Goal: Task Accomplishment & Management: Use online tool/utility

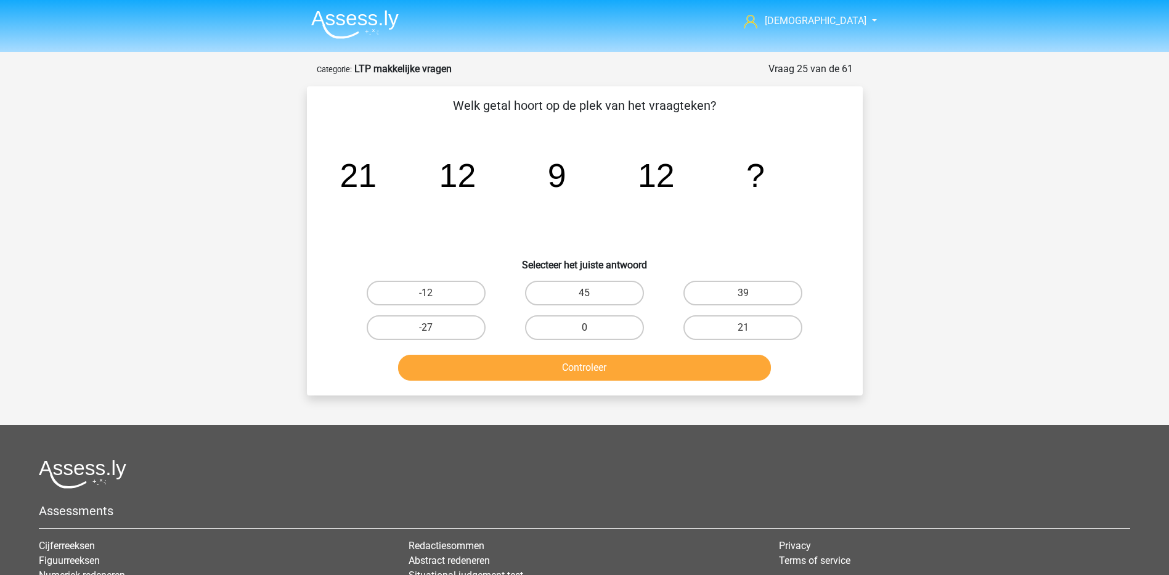
scroll to position [62, 0]
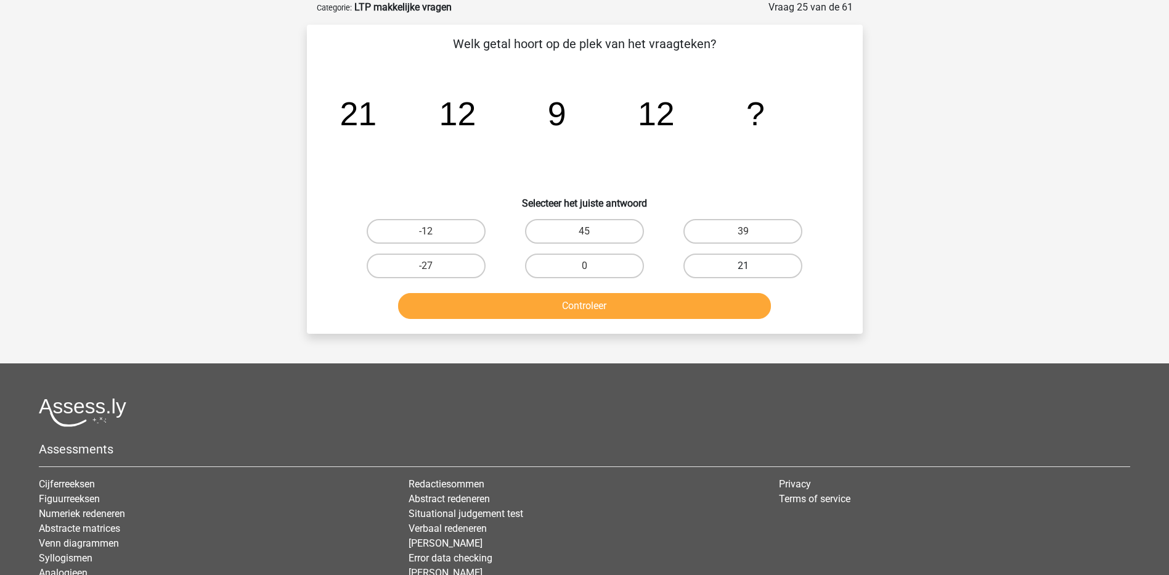
click at [746, 262] on label "21" at bounding box center [743, 265] width 119 height 25
click at [746, 266] on input "21" at bounding box center [747, 270] width 8 height 8
radio input "true"
click at [702, 308] on button "Controleer" at bounding box center [584, 306] width 373 height 26
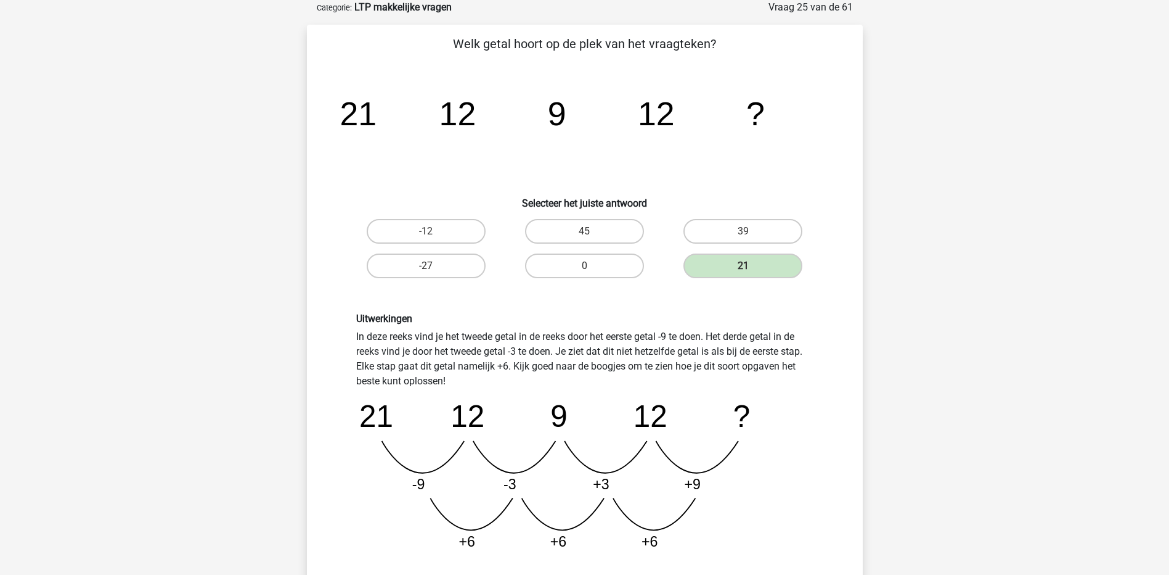
scroll to position [247, 0]
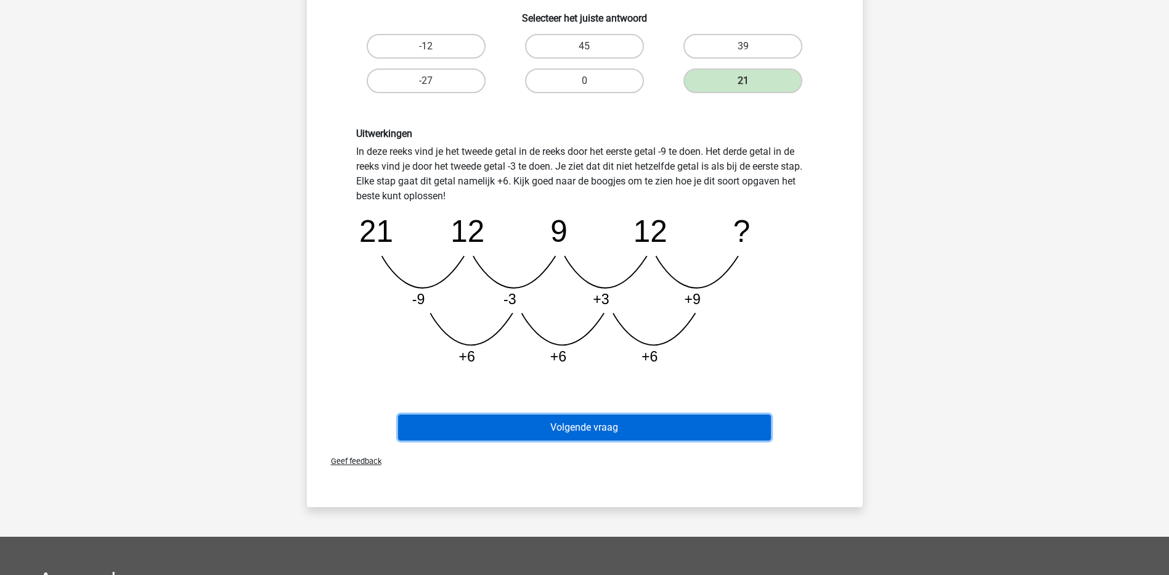
click at [641, 428] on button "Volgende vraag" at bounding box center [584, 427] width 373 height 26
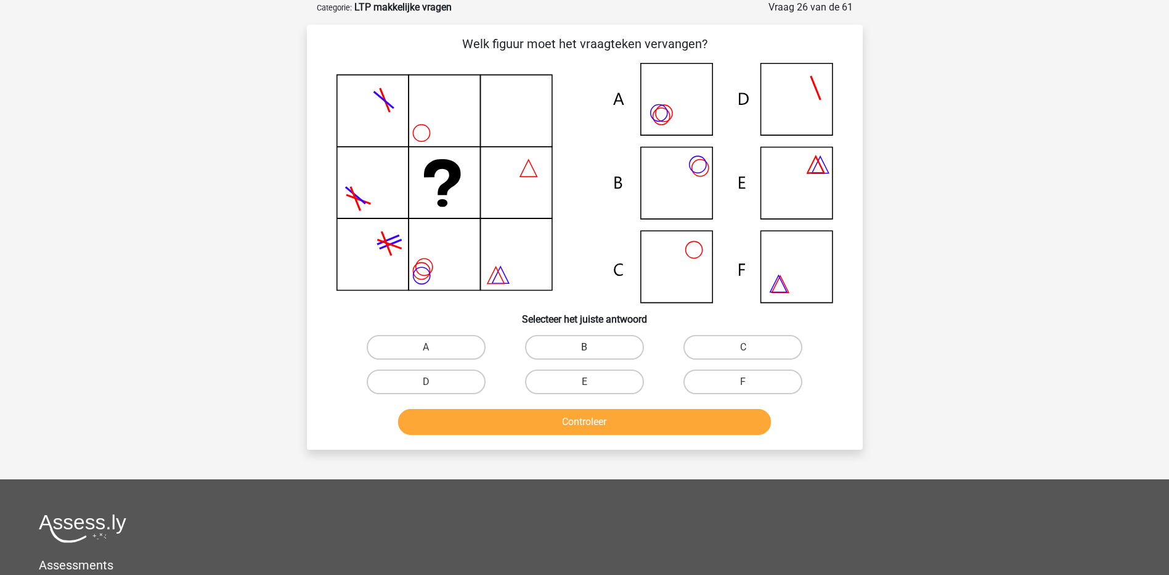
click at [567, 351] on label "B" at bounding box center [584, 347] width 119 height 25
click at [584, 351] on input "B" at bounding box center [588, 351] width 8 height 8
radio input "true"
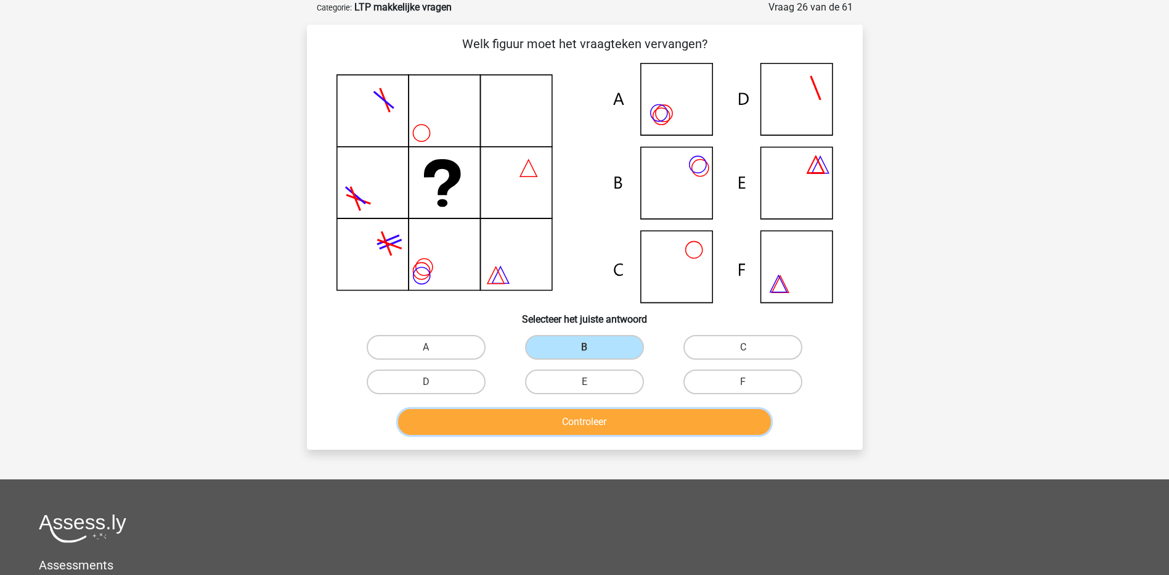
click at [579, 409] on button "Controleer" at bounding box center [584, 422] width 373 height 26
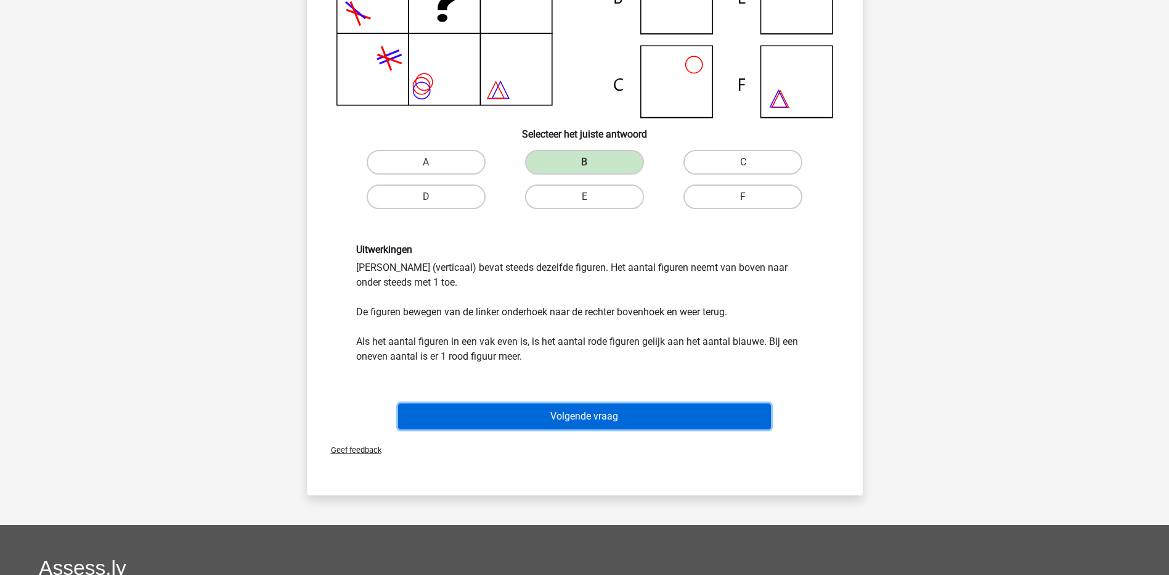
click at [592, 415] on button "Volgende vraag" at bounding box center [584, 416] width 373 height 26
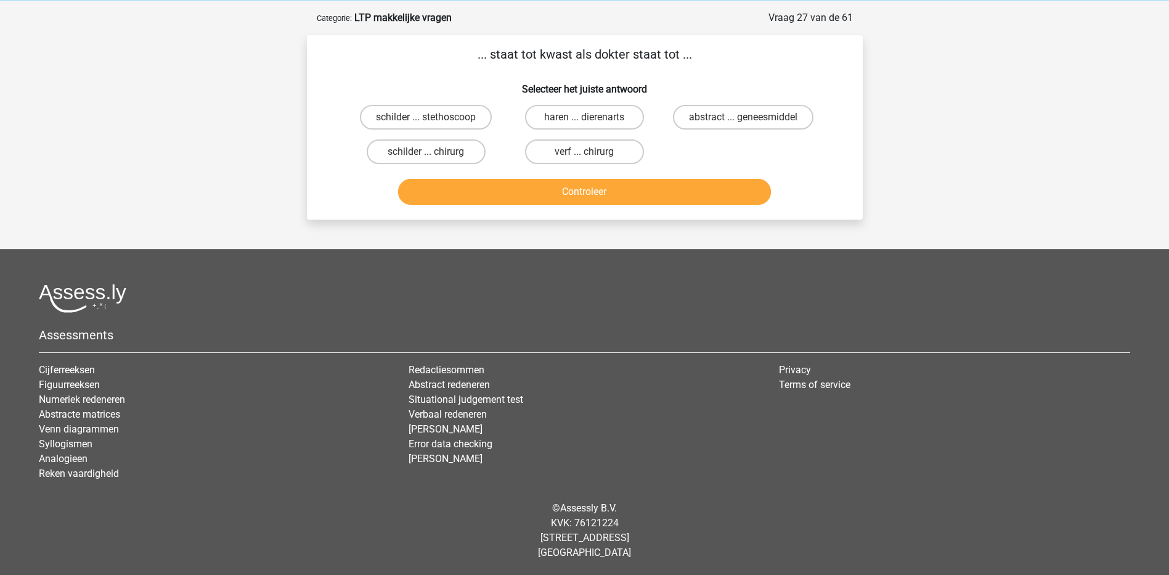
scroll to position [0, 0]
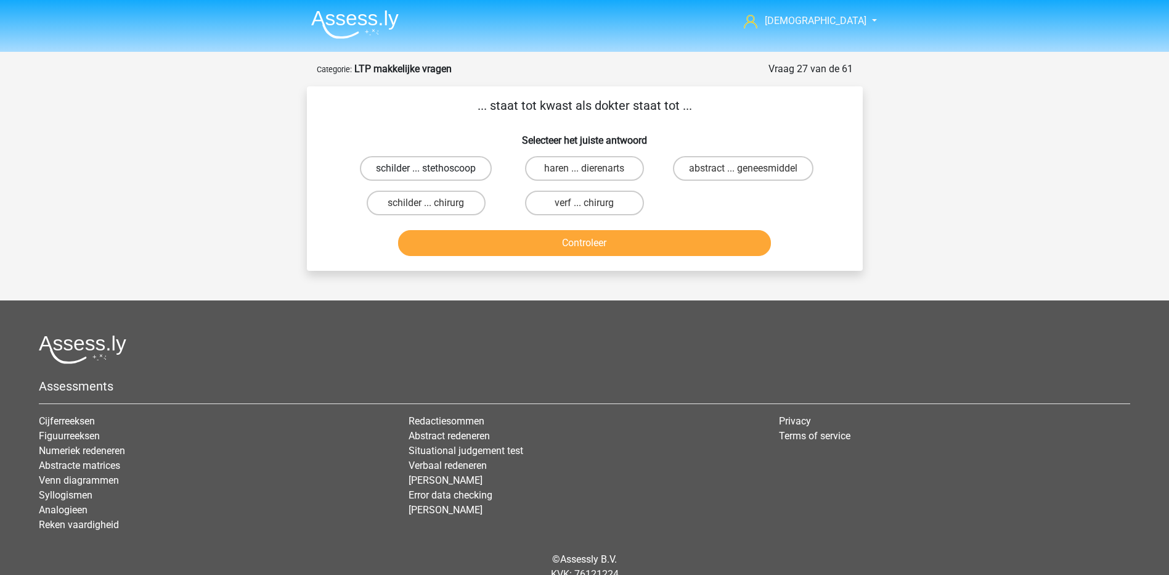
click at [480, 165] on label "schilder ... stethoscoop" at bounding box center [426, 168] width 132 height 25
click at [434, 168] on input "schilder ... stethoscoop" at bounding box center [430, 172] width 8 height 8
radio input "true"
click at [531, 252] on button "Controleer" at bounding box center [584, 243] width 373 height 26
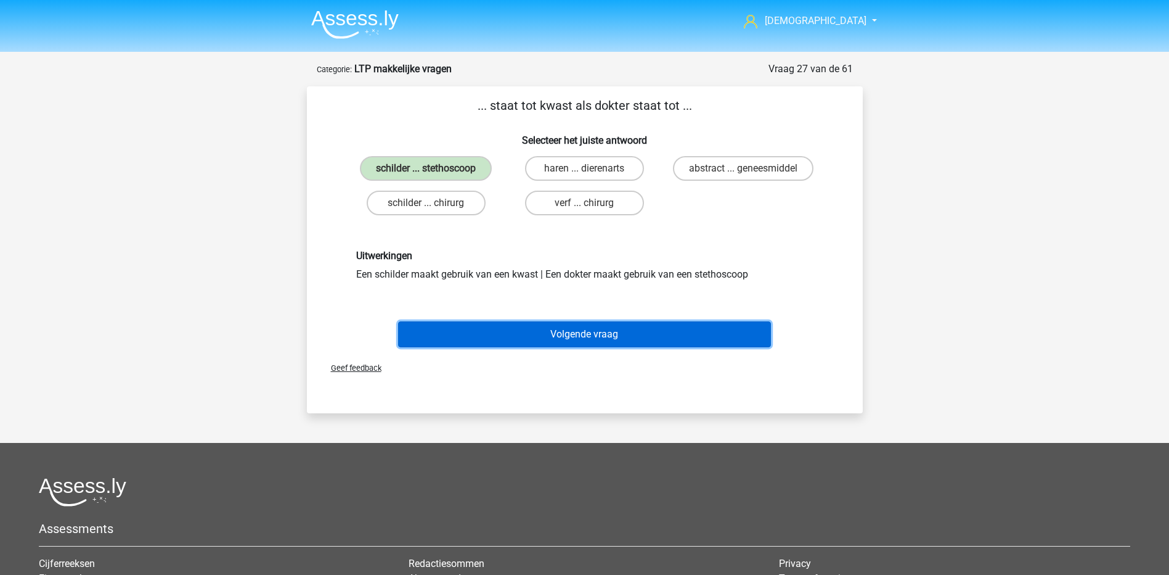
click at [554, 333] on button "Volgende vraag" at bounding box center [584, 334] width 373 height 26
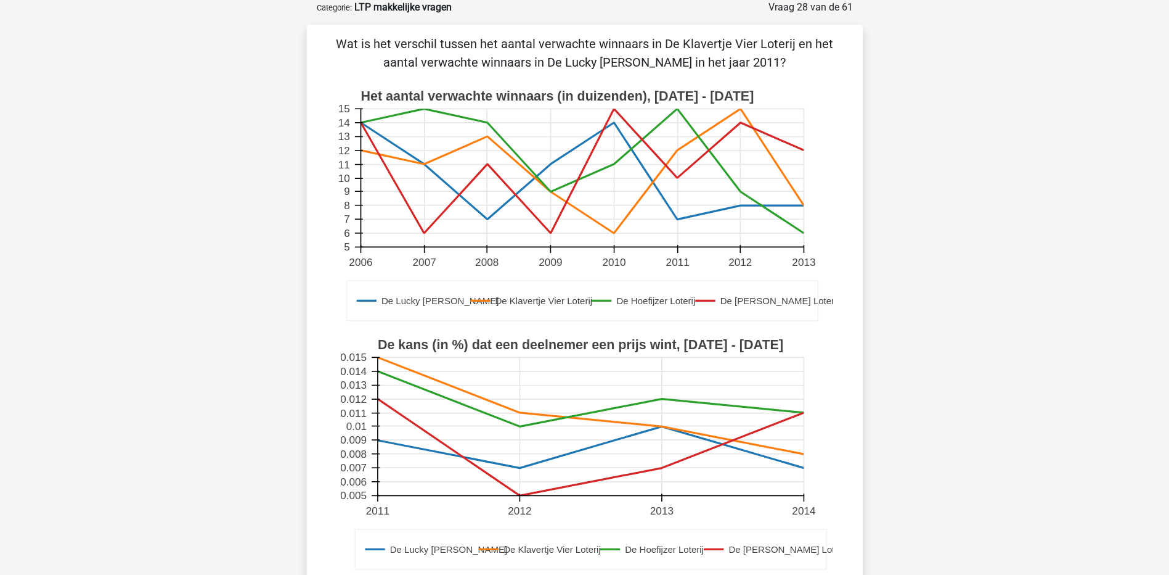
click at [677, 152] on icon at bounding box center [677, 178] width 0 height 138
click at [679, 218] on rect at bounding box center [582, 178] width 443 height 138
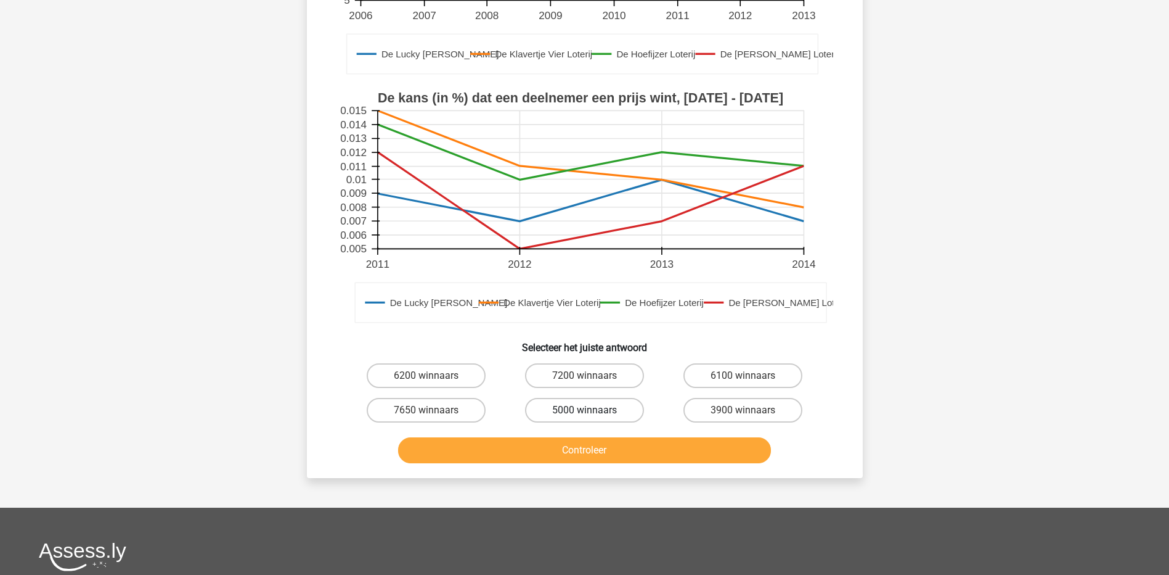
click at [600, 412] on label "5000 winnaars" at bounding box center [584, 410] width 119 height 25
click at [592, 412] on input "5000 winnaars" at bounding box center [588, 414] width 8 height 8
radio input "true"
click at [595, 454] on button "Controleer" at bounding box center [584, 450] width 373 height 26
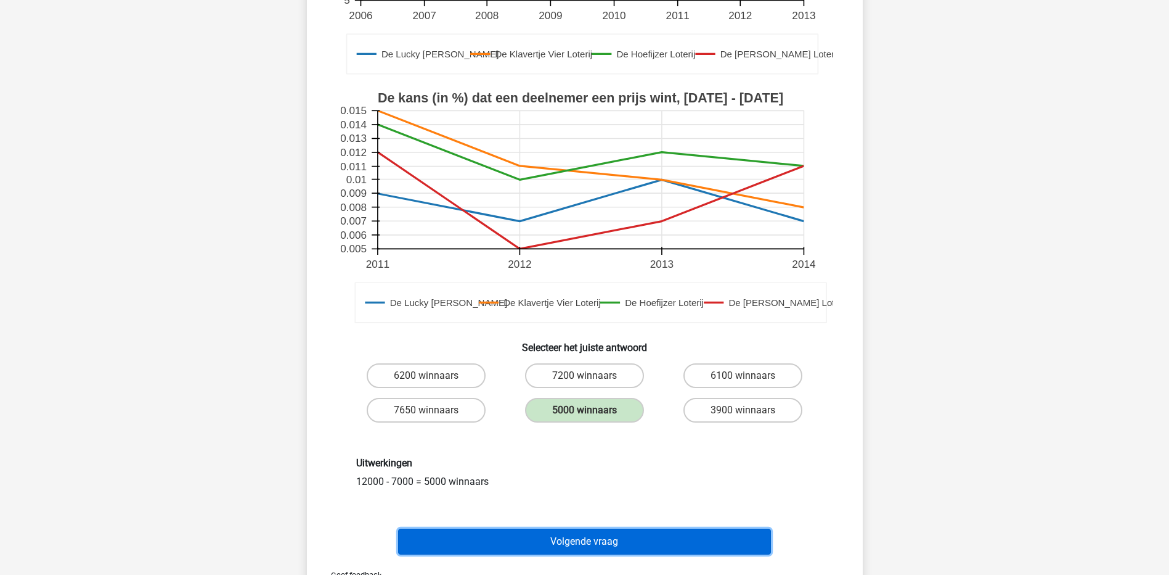
click at [614, 544] on button "Volgende vraag" at bounding box center [584, 541] width 373 height 26
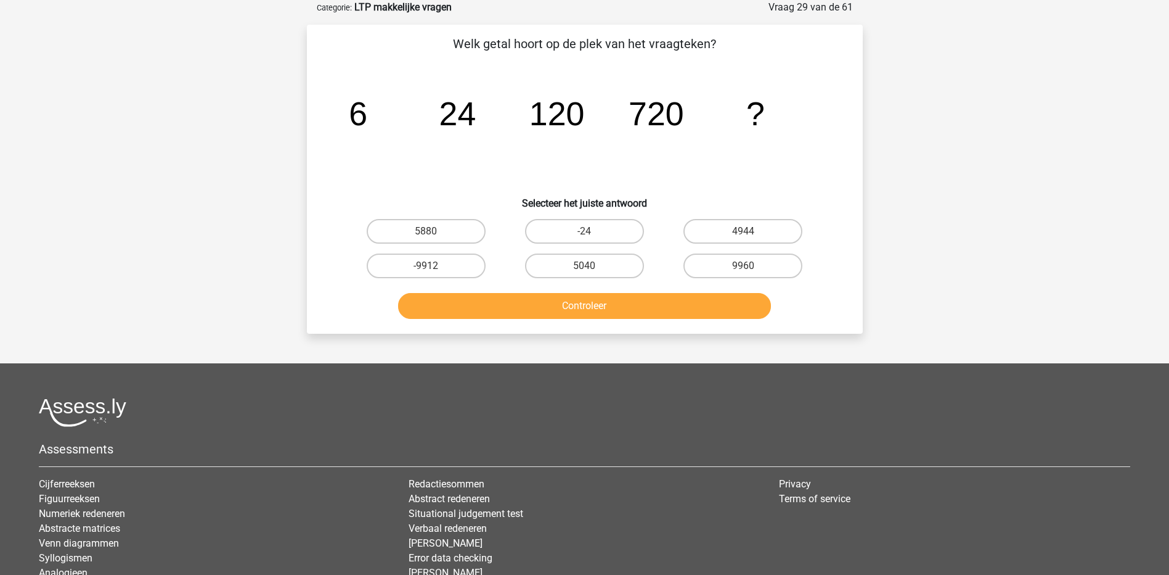
scroll to position [0, 0]
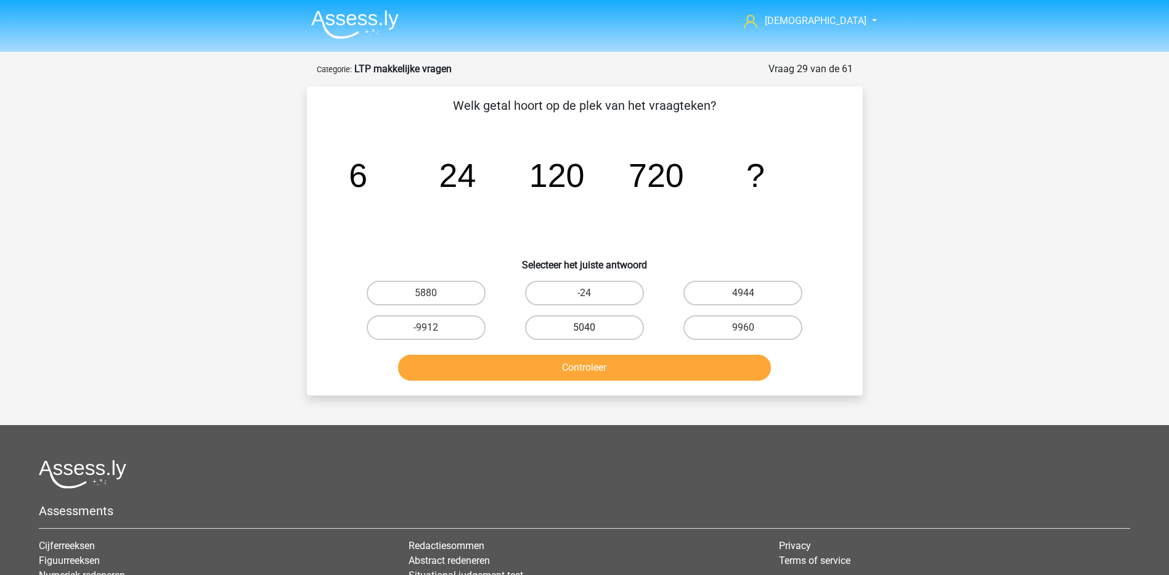
click at [571, 329] on label "5040" at bounding box center [584, 327] width 119 height 25
click at [584, 329] on input "5040" at bounding box center [588, 331] width 8 height 8
radio input "true"
click at [577, 361] on button "Controleer" at bounding box center [584, 367] width 373 height 26
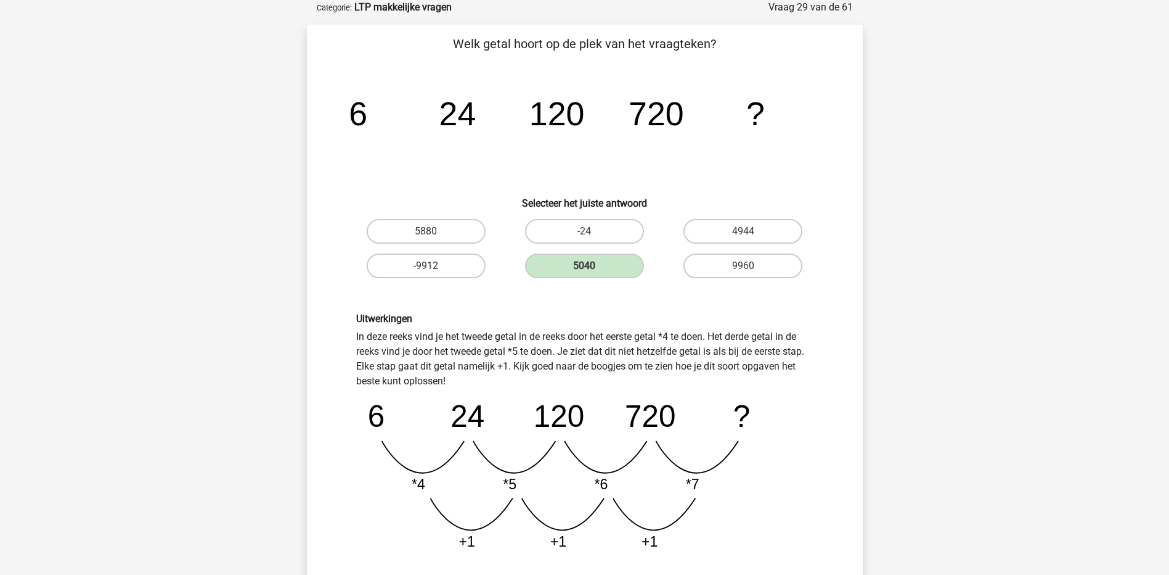
scroll to position [185, 0]
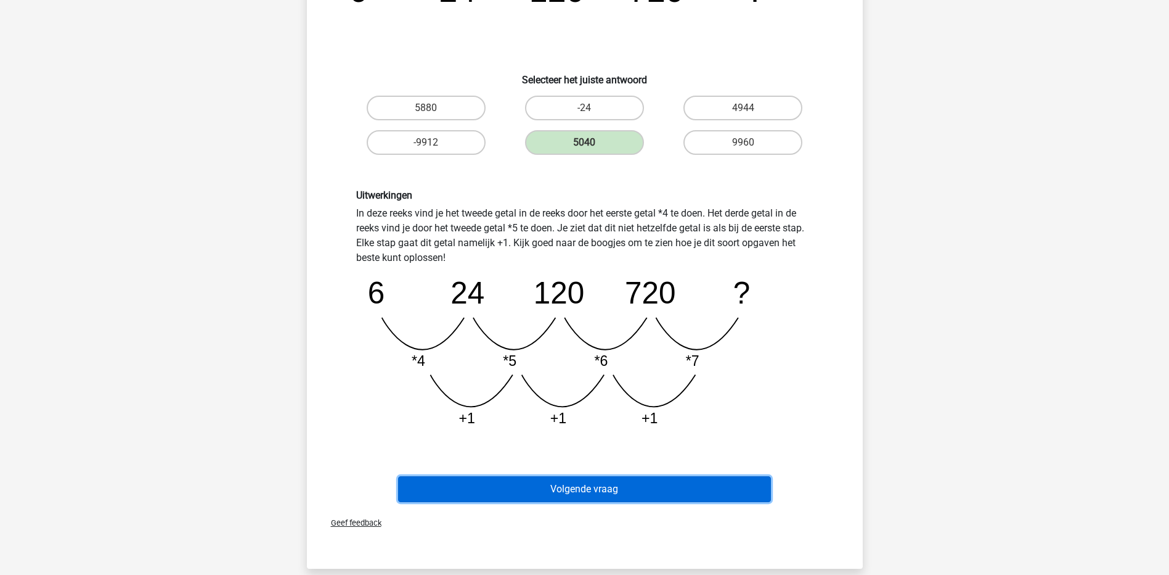
click at [602, 487] on button "Volgende vraag" at bounding box center [584, 489] width 373 height 26
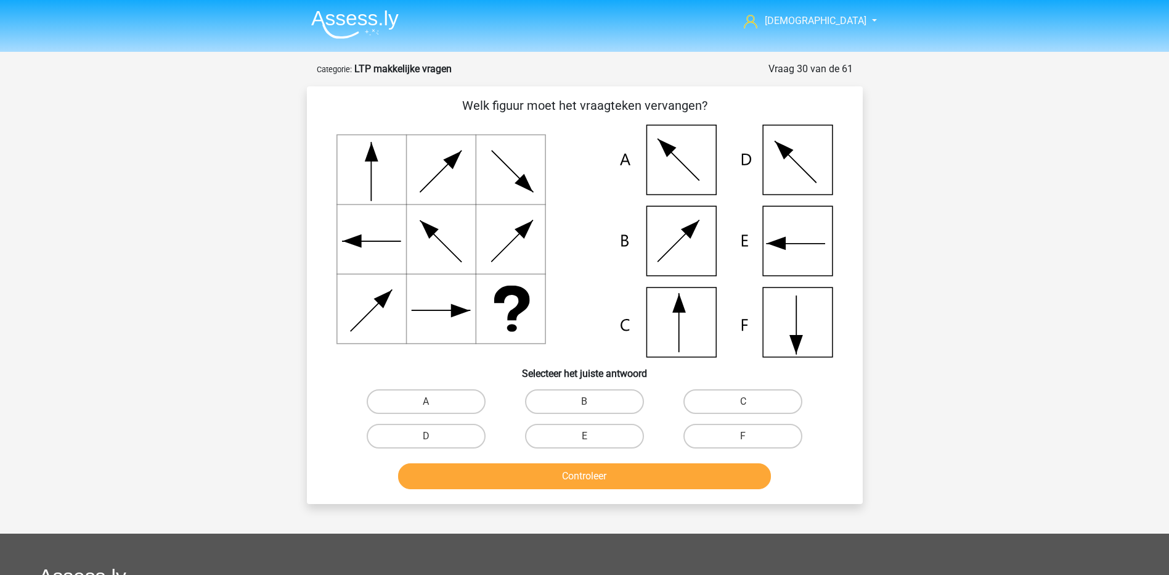
scroll to position [62, 0]
